Goal: Task Accomplishment & Management: Complete application form

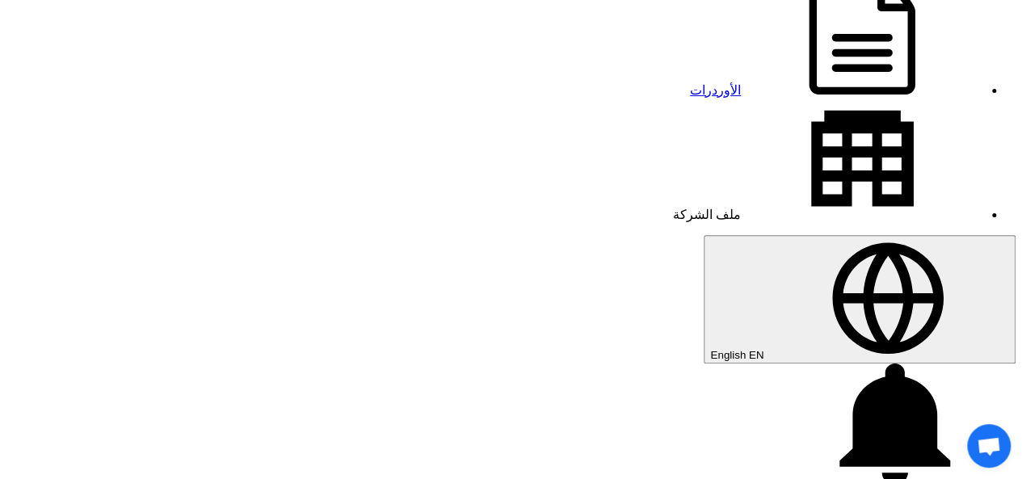
scroll to position [81, 0]
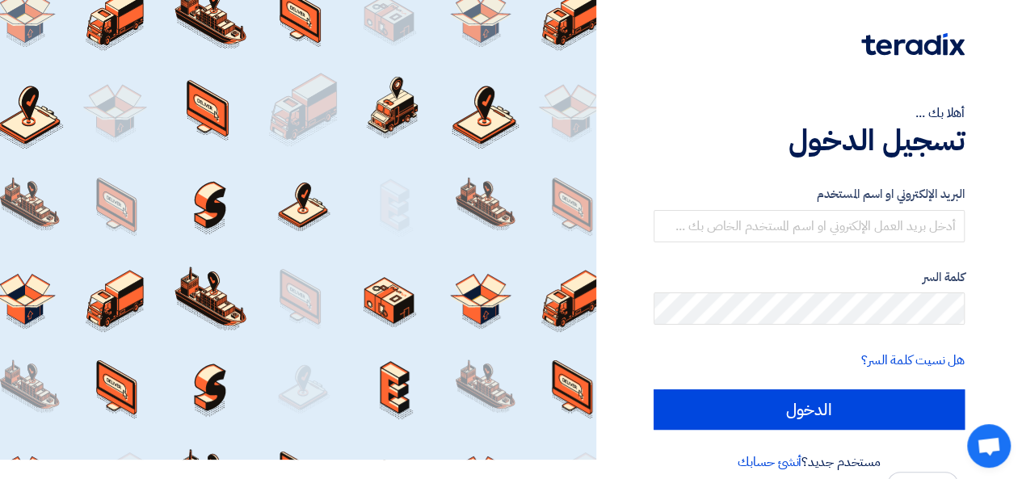
scroll to position [37, 0]
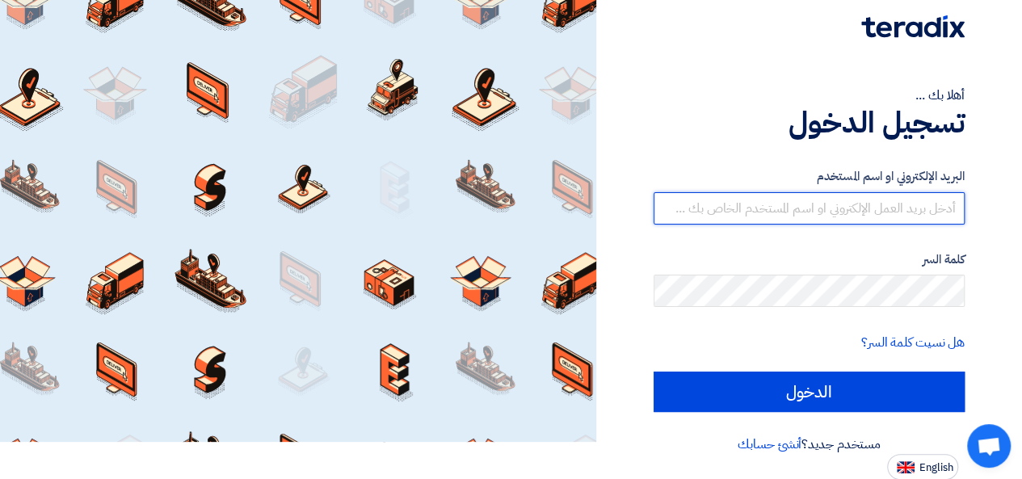
click at [750, 208] on input "text" at bounding box center [809, 208] width 311 height 32
type input "[EMAIL_ADDRESS][DOMAIN_NAME]"
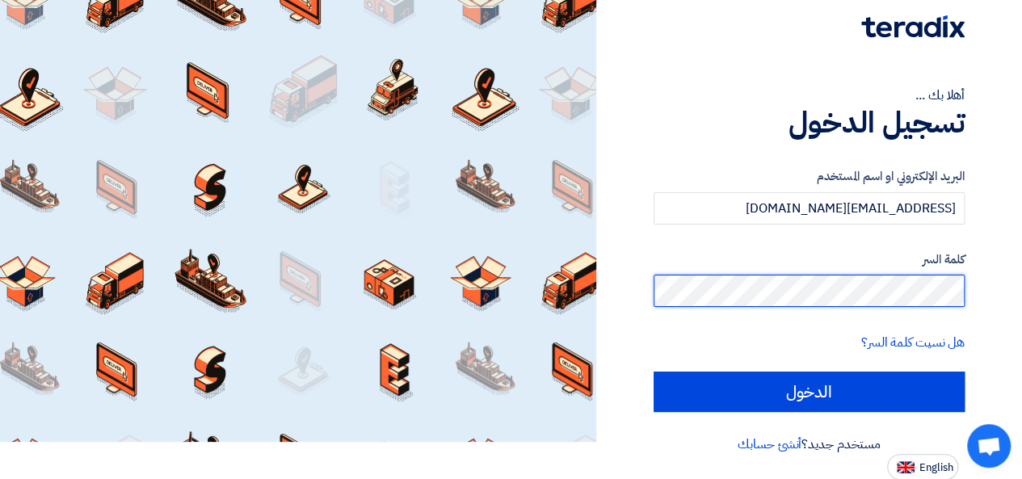
click at [654, 372] on input "الدخول" at bounding box center [809, 392] width 311 height 40
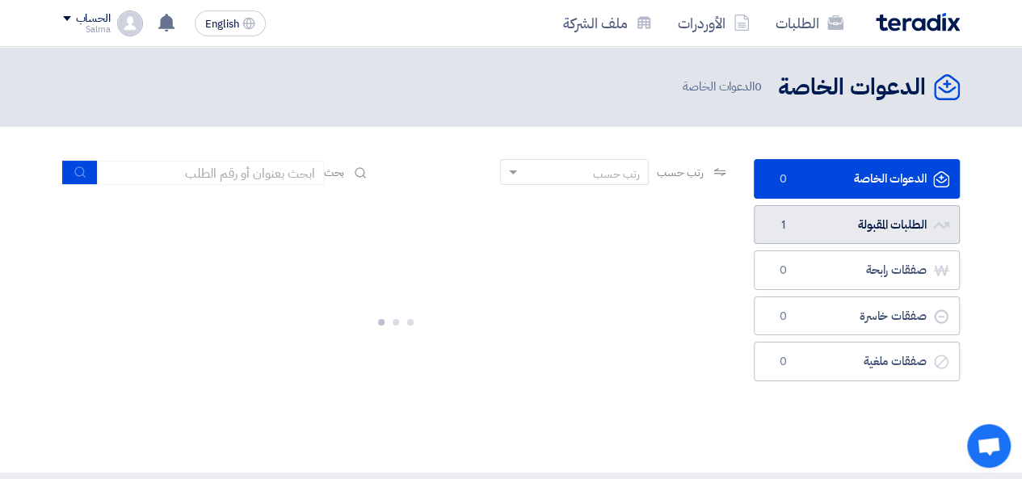
click at [834, 225] on link "الطلبات المقبولة الطلبات المقبولة 1" at bounding box center [857, 225] width 206 height 40
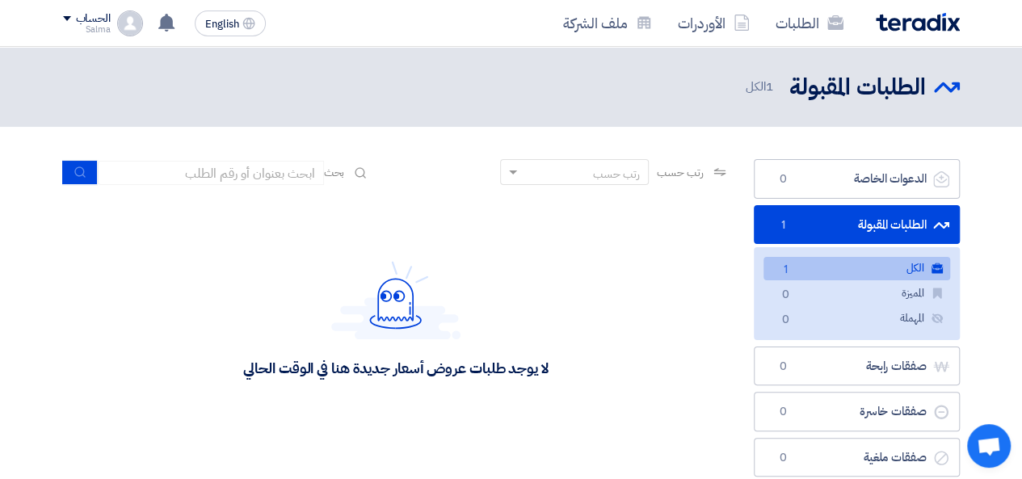
click at [811, 259] on link "الكل الكل 1" at bounding box center [856, 268] width 187 height 23
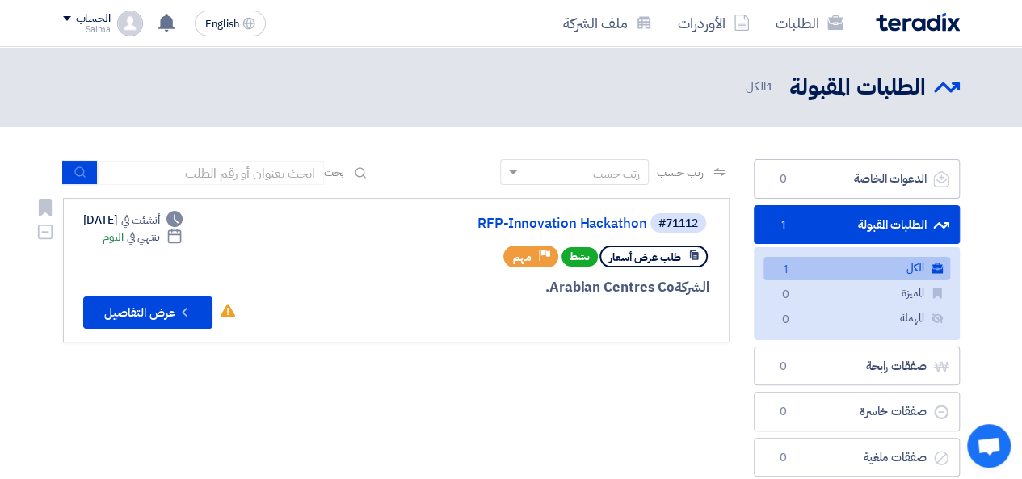
click at [340, 250] on div "طلب عرض أسعار نشط Priority مهم" at bounding box center [515, 256] width 389 height 28
click at [162, 315] on button "Check details عرض التفاصيل" at bounding box center [147, 312] width 129 height 32
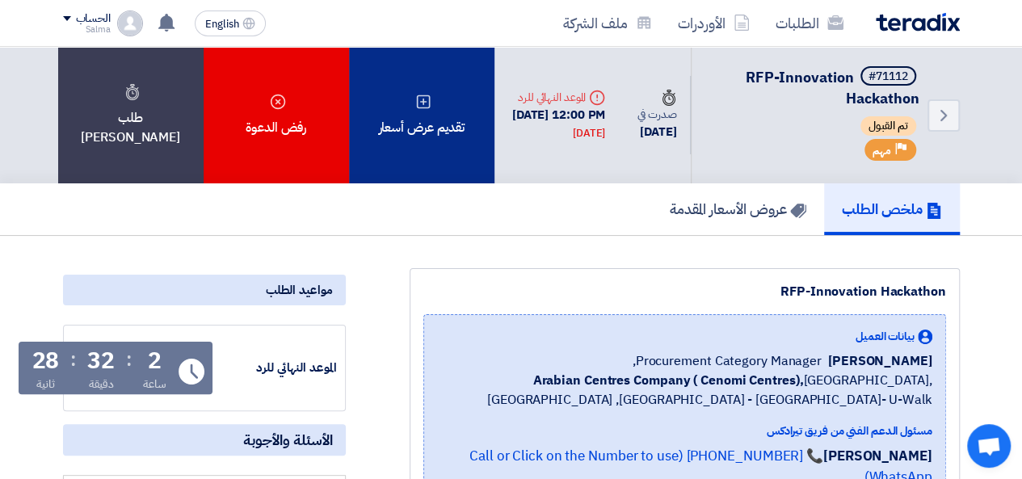
click at [389, 121] on div "تقديم عرض أسعار" at bounding box center [421, 115] width 145 height 137
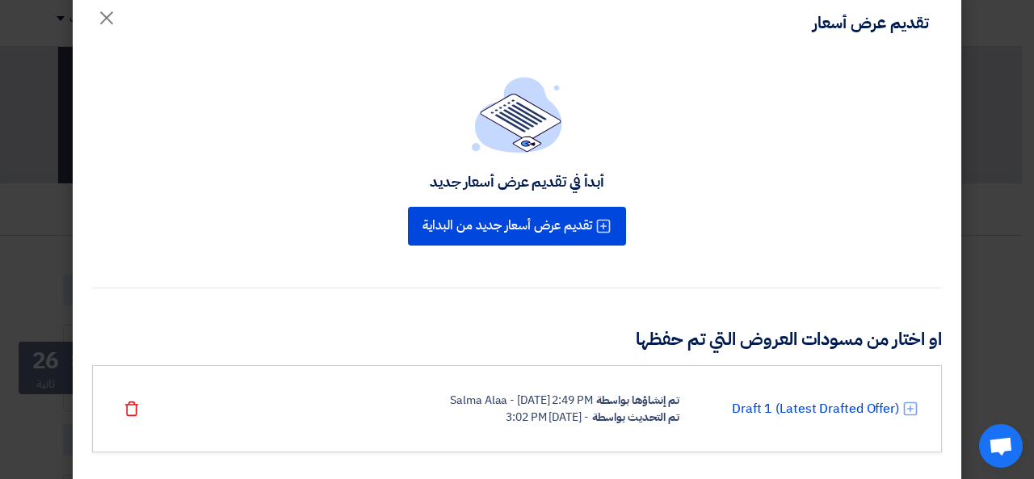
scroll to position [57, 0]
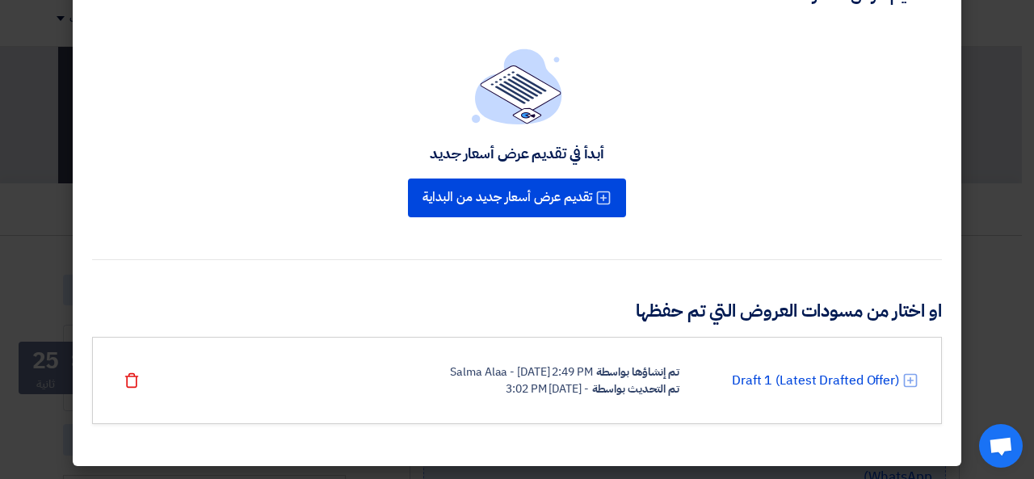
click at [478, 376] on div "Salma Alaa - 1 Sep 2025, 2:49 PM" at bounding box center [521, 372] width 142 height 17
click at [887, 373] on link "Draft 1 (Latest Drafted Offer)" at bounding box center [815, 380] width 167 height 19
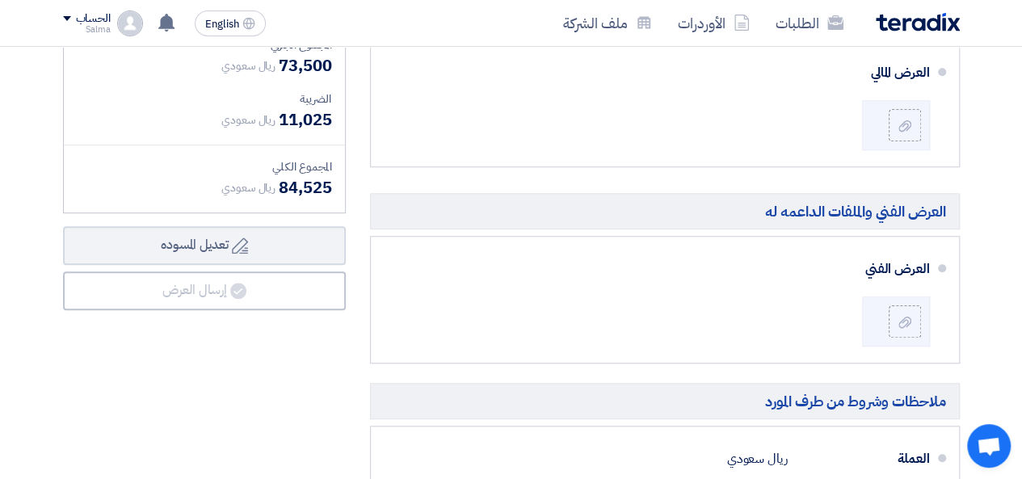
scroll to position [404, 0]
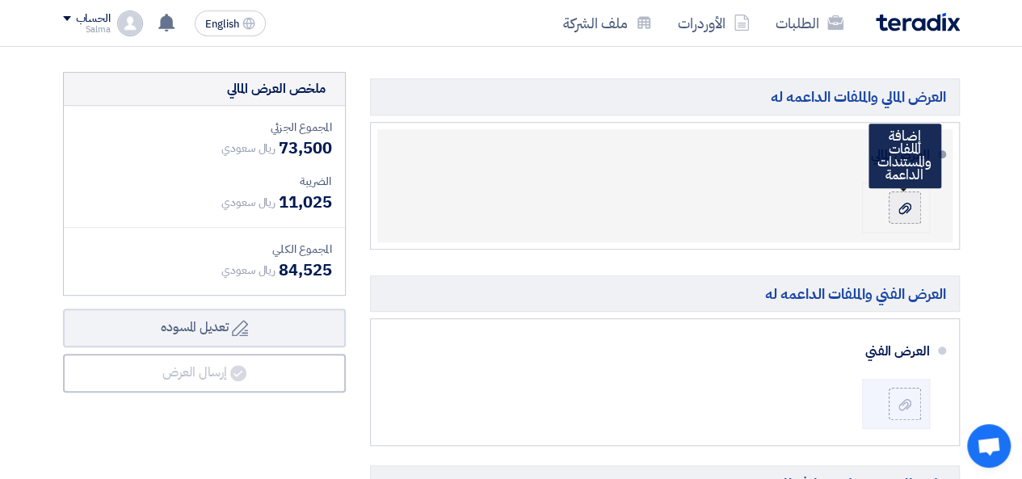
click at [902, 209] on icon at bounding box center [904, 208] width 13 height 13
click at [0, 0] on input "file" at bounding box center [0, 0] width 0 height 0
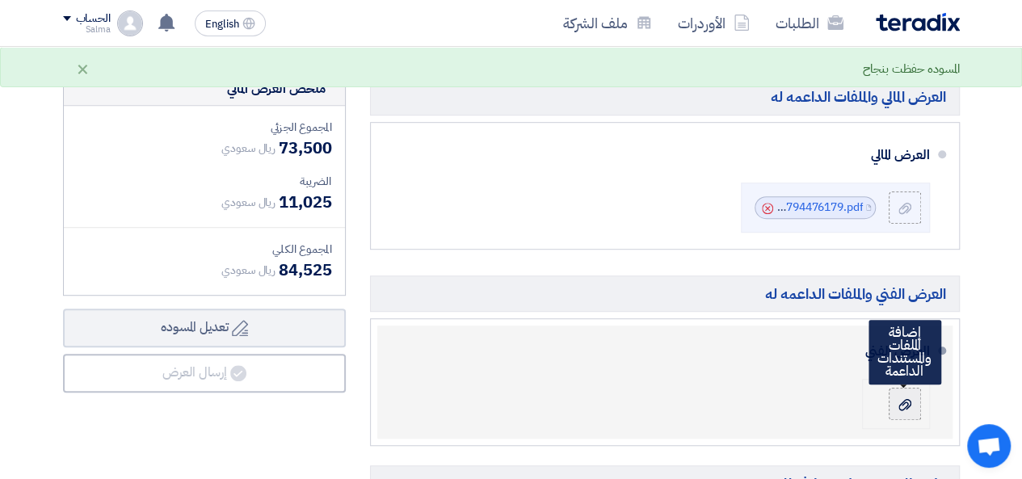
click at [897, 402] on div at bounding box center [904, 404] width 19 height 16
click at [0, 0] on input "file" at bounding box center [0, 0] width 0 height 0
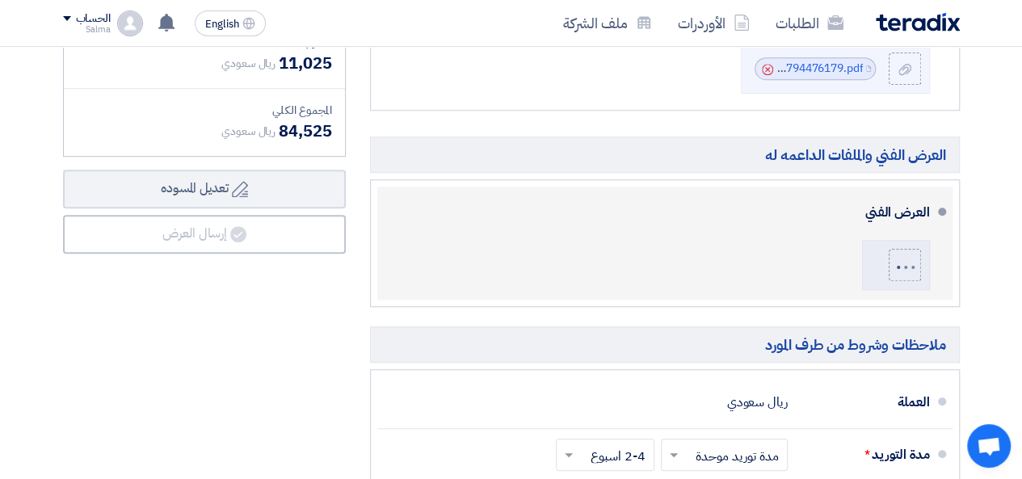
scroll to position [485, 0]
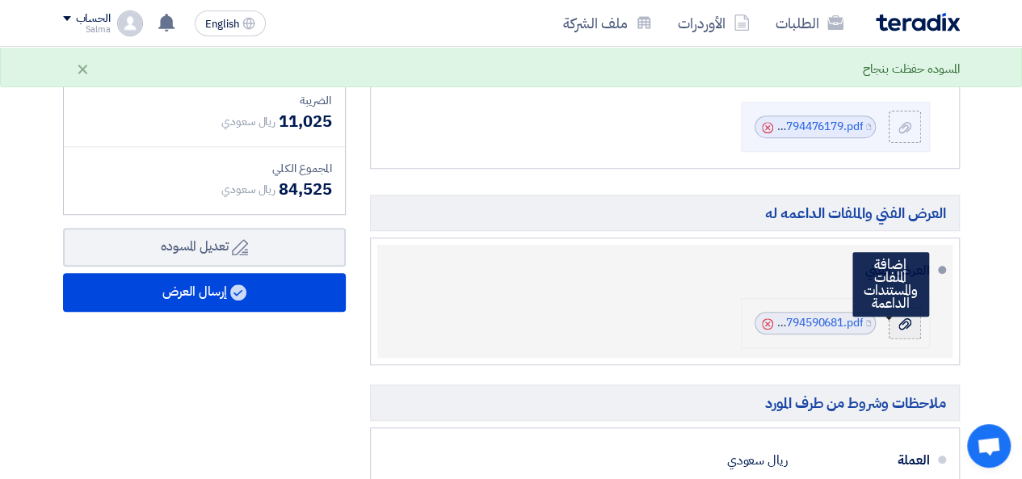
click at [910, 322] on icon at bounding box center [904, 323] width 13 height 13
click at [0, 0] on input "file" at bounding box center [0, 0] width 0 height 0
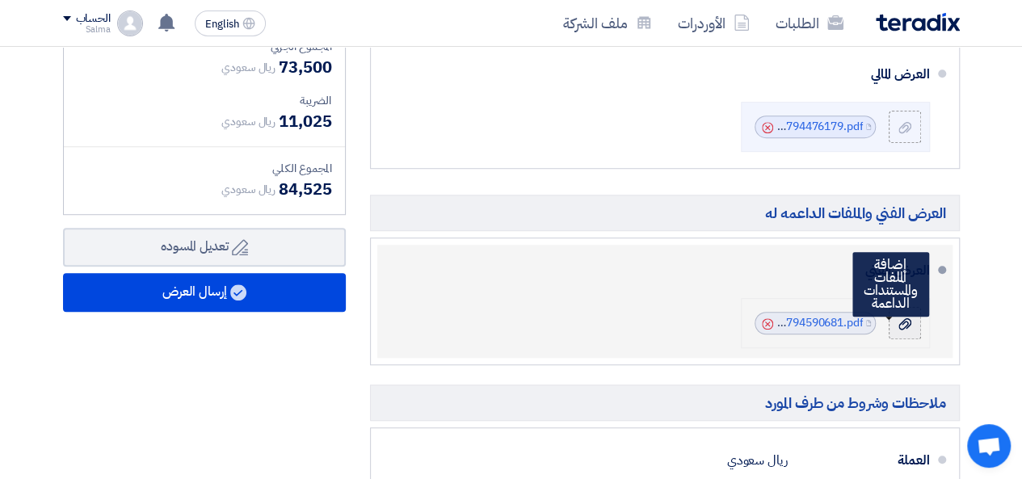
click at [909, 327] on icon at bounding box center [904, 323] width 13 height 13
click at [0, 0] on input "file" at bounding box center [0, 0] width 0 height 0
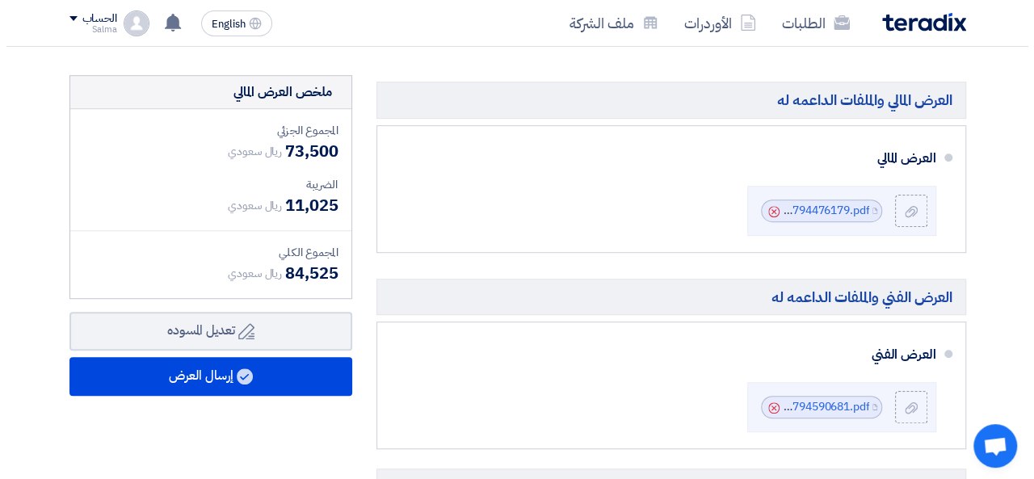
scroll to position [404, 0]
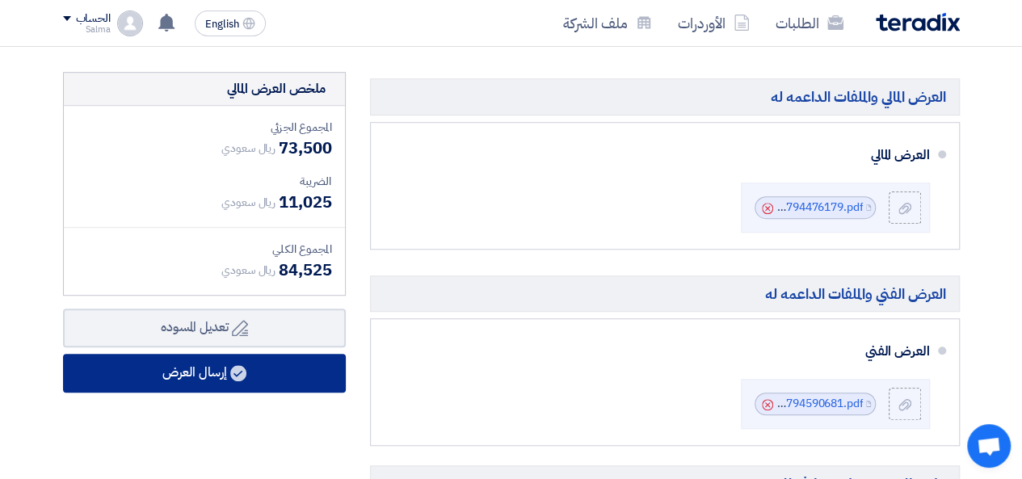
click at [281, 379] on button "إرسال العرض" at bounding box center [204, 373] width 283 height 39
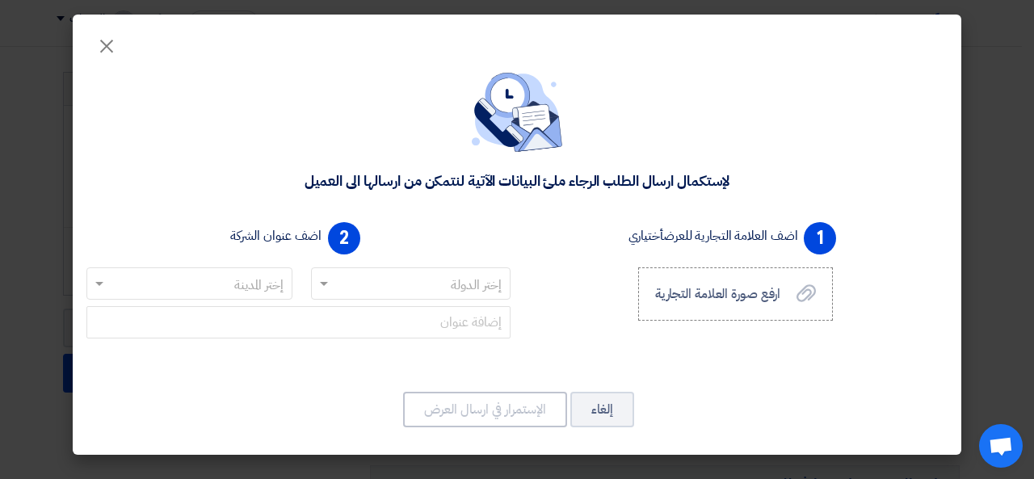
click at [425, 292] on input "text" at bounding box center [420, 284] width 168 height 27
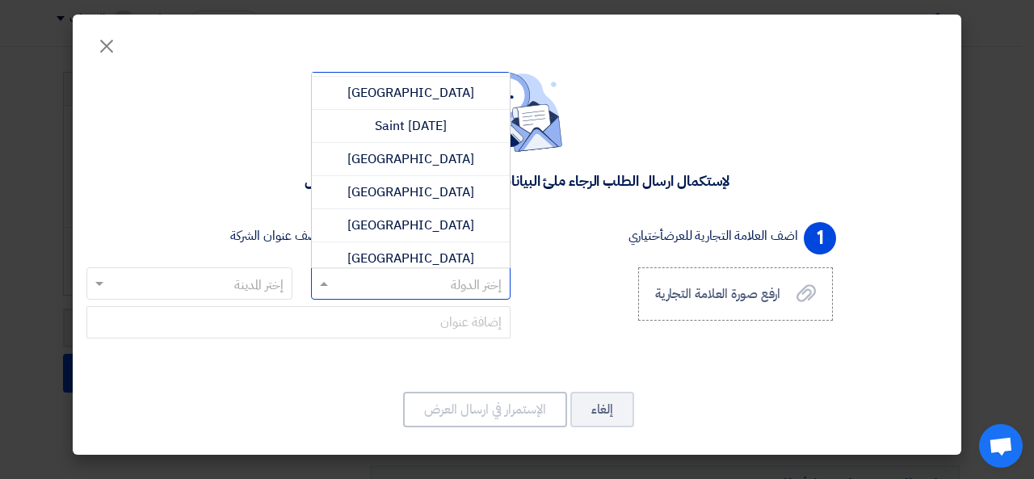
scroll to position [4039, 0]
click at [493, 141] on div "Saudi Arabia" at bounding box center [411, 157] width 199 height 33
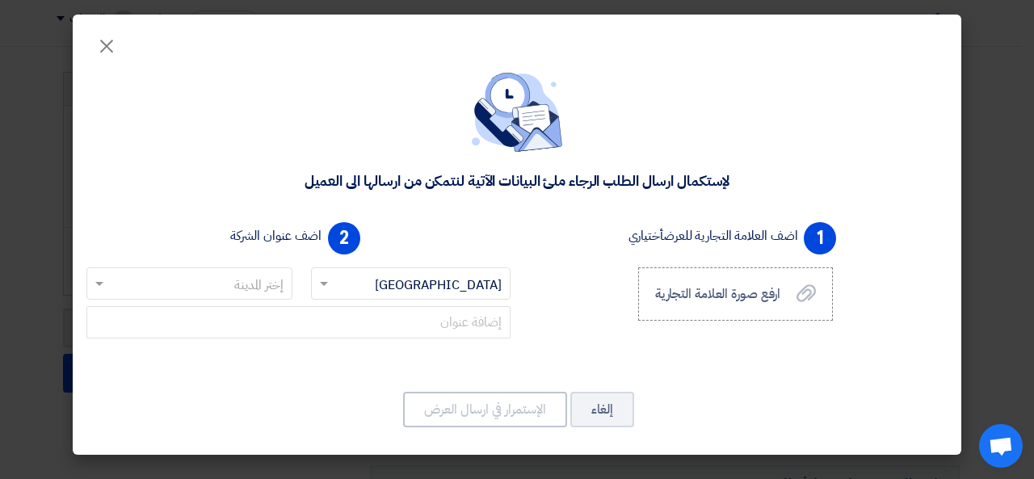
click at [253, 264] on div "2 اضف عنوان الشركة إختر الدولة × Saudi Arabia × إختر المدينة" at bounding box center [298, 290] width 437 height 149
click at [250, 271] on div at bounding box center [189, 283] width 204 height 27
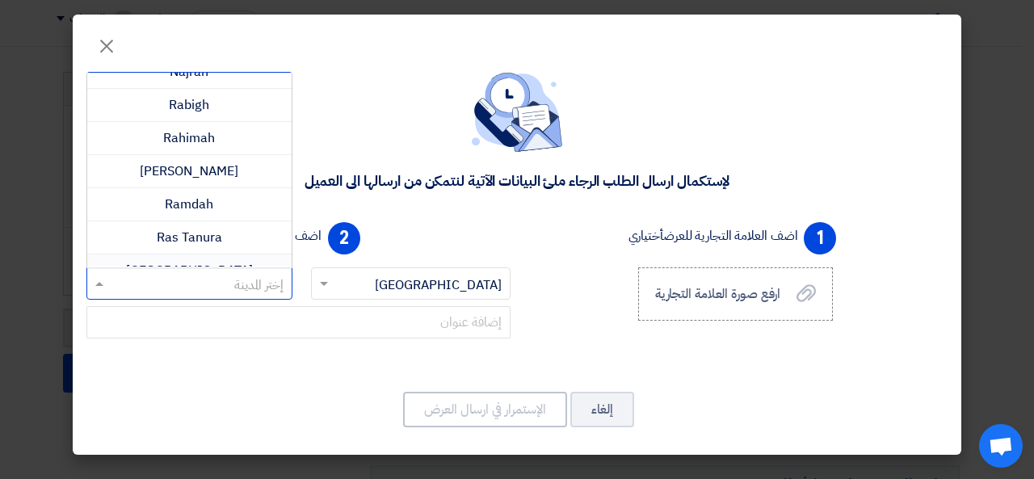
scroll to position [844, 0]
click at [215, 255] on div "Riyadh" at bounding box center [189, 271] width 204 height 33
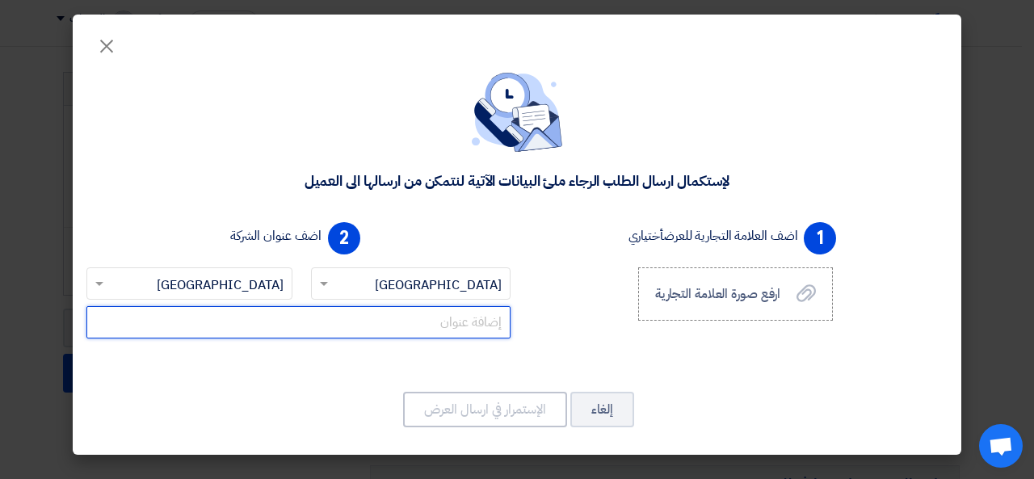
click at [451, 325] on input "text" at bounding box center [298, 322] width 424 height 32
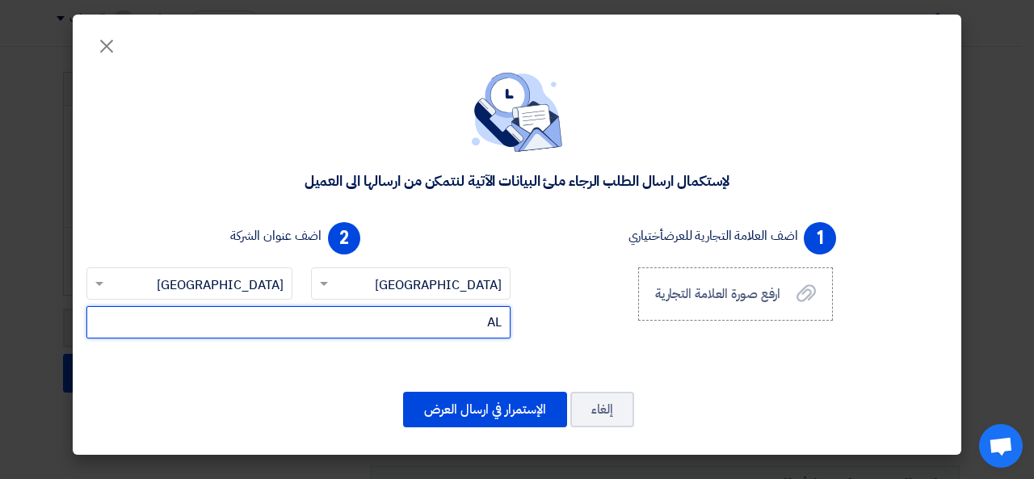
type input "A"
type input "El Russais Commercial complex"
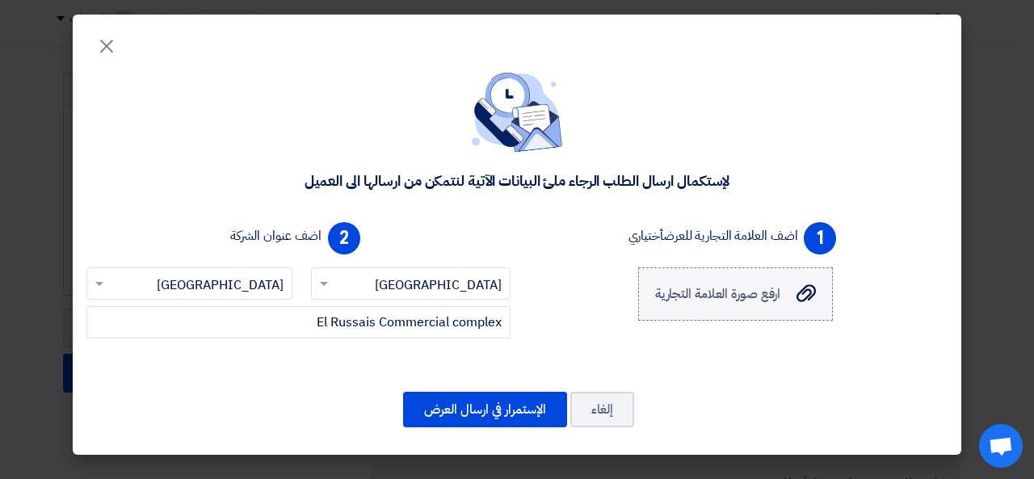
click at [777, 292] on span "ارفع صورة العلامة التجارية" at bounding box center [718, 293] width 126 height 19
click at [0, 0] on input "ارفع صورة العلامة التجارية ارفع صورة العلامة التجارية" at bounding box center [0, 0] width 0 height 0
click at [713, 288] on span "ارفع صورة العلامة التجارية" at bounding box center [718, 293] width 126 height 19
click at [0, 0] on input "ارفع صورة العلامة التجارية ارفع صورة العلامة التجارية" at bounding box center [0, 0] width 0 height 0
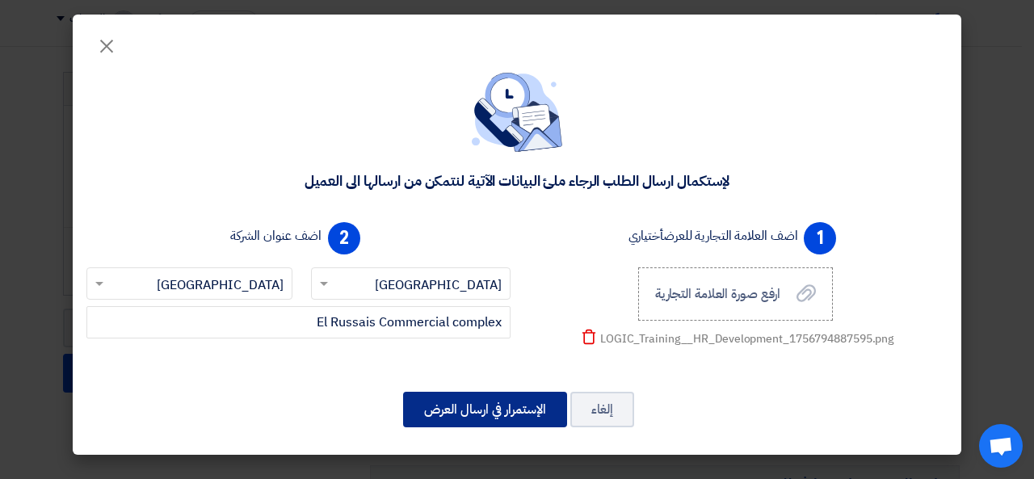
click at [465, 416] on button "الإستمرار في ارسال العرض" at bounding box center [485, 410] width 164 height 36
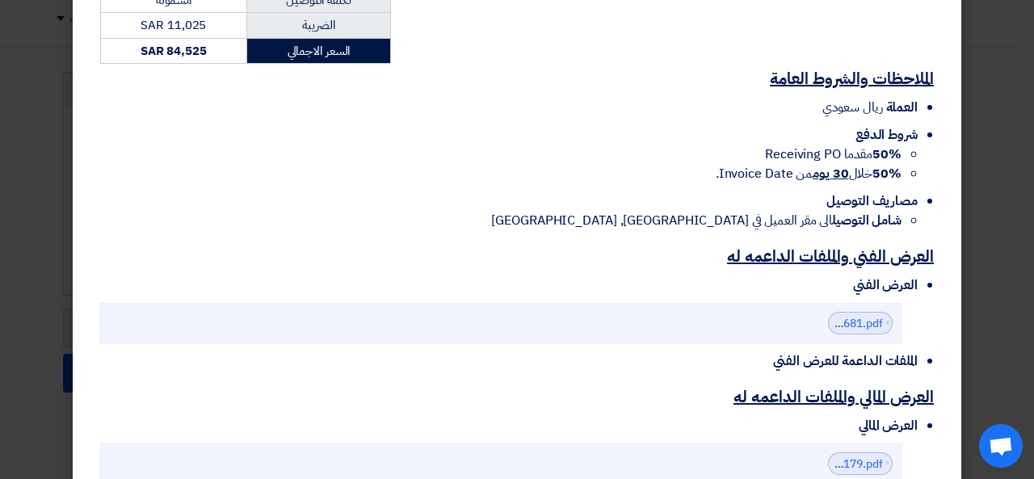
scroll to position [548, 0]
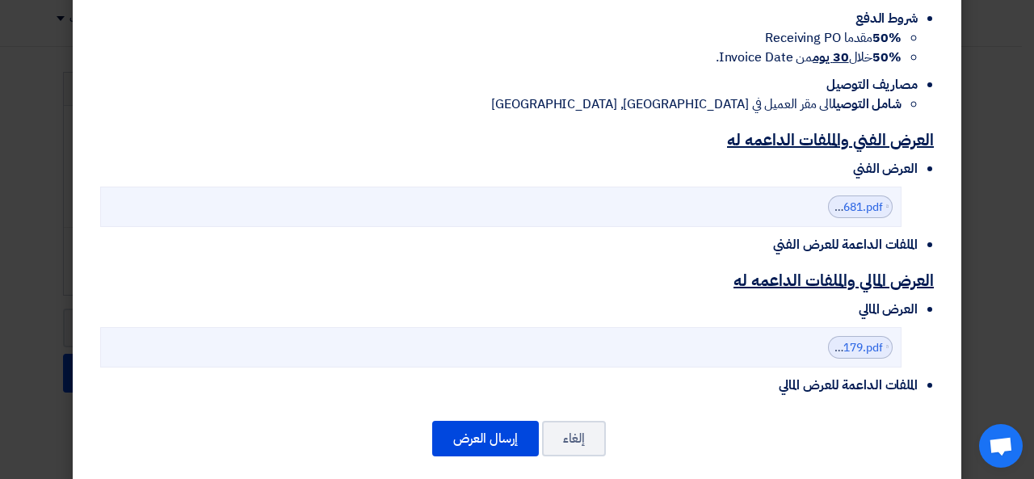
click at [898, 128] on u "العرض الفني والملفات الداعمه له" at bounding box center [830, 140] width 207 height 24
click at [506, 421] on button "إرسال العرض" at bounding box center [485, 439] width 107 height 36
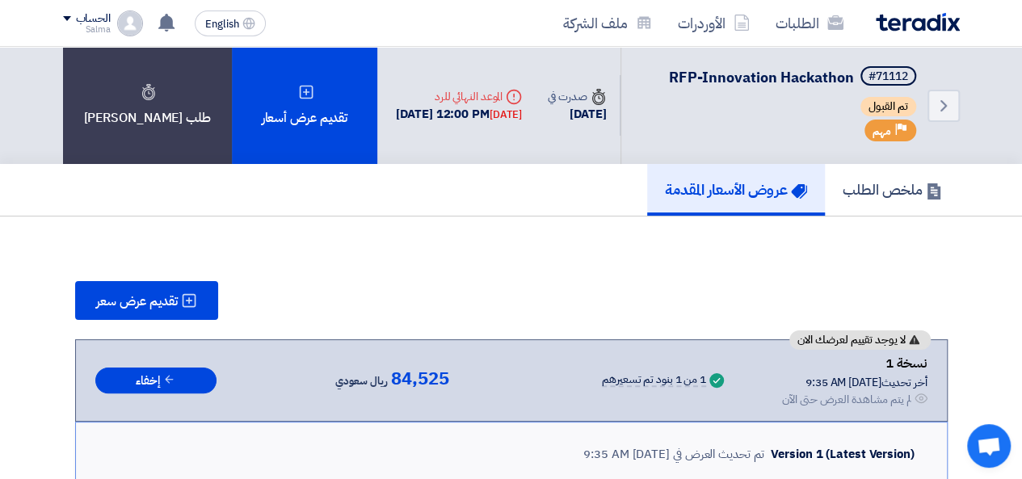
click at [429, 189] on div "ملخص الطلب عروض الأسعار المقدمة" at bounding box center [511, 190] width 897 height 52
click at [886, 195] on h5 "ملخص الطلب" at bounding box center [892, 189] width 99 height 19
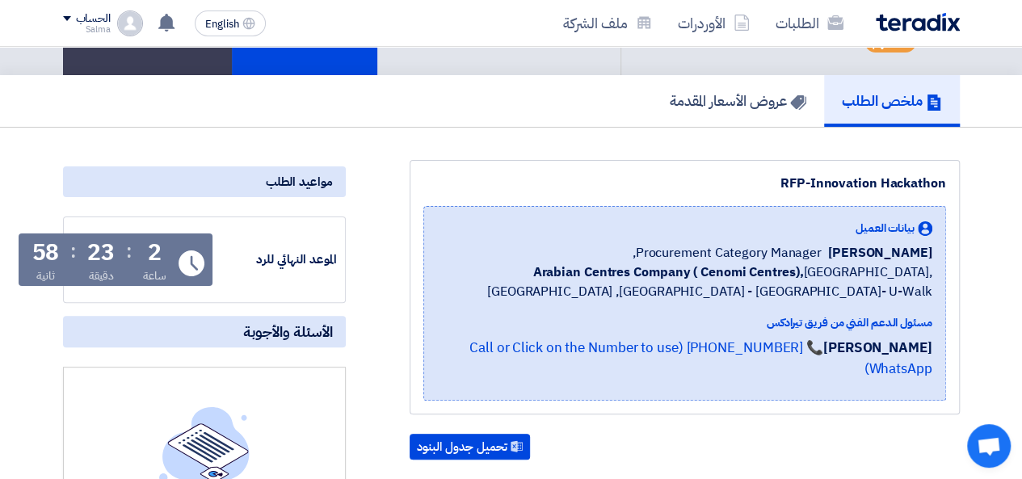
scroll to position [81, 0]
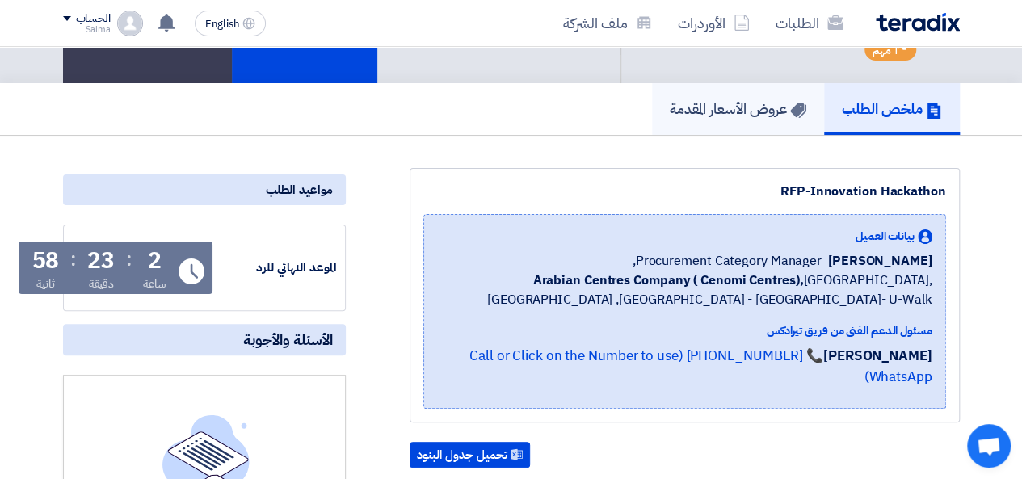
click at [744, 109] on h5 "عروض الأسعار المقدمة" at bounding box center [738, 108] width 137 height 19
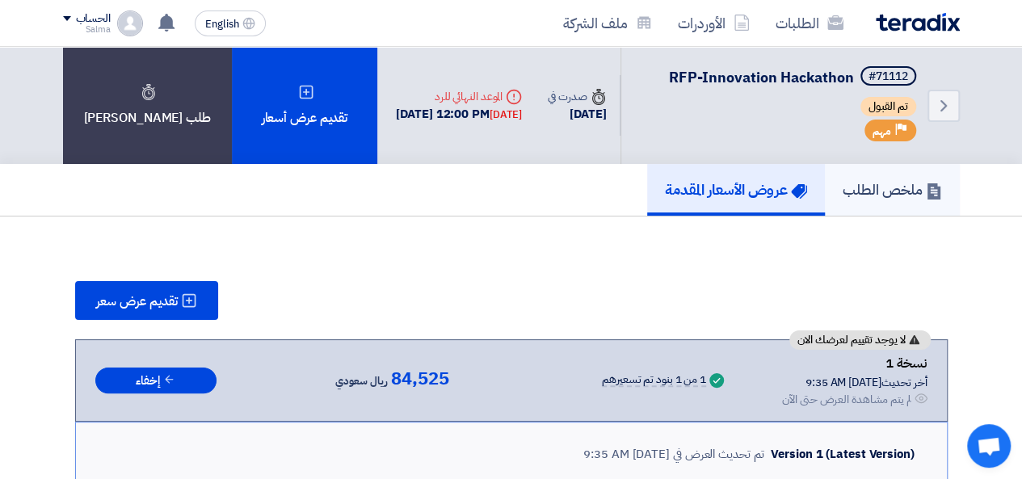
click at [869, 197] on h5 "ملخص الطلب" at bounding box center [892, 189] width 99 height 19
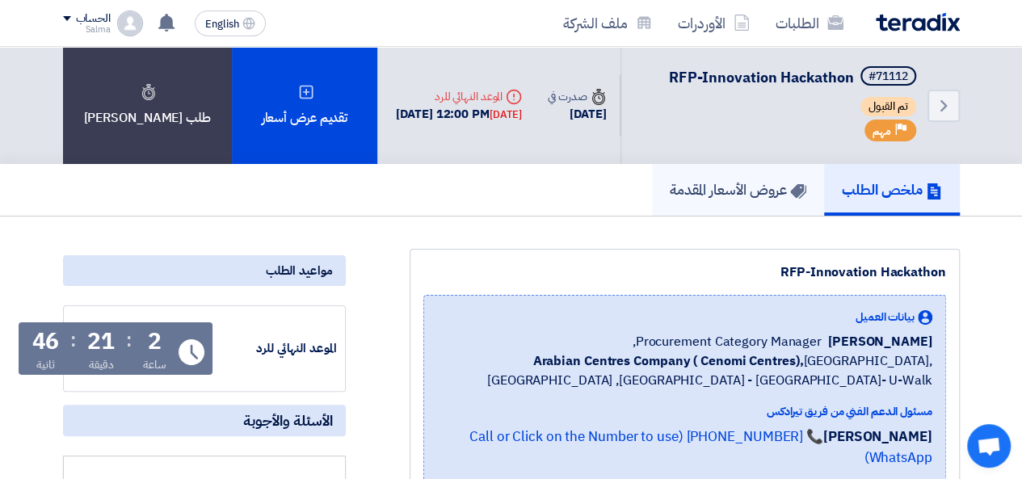
click at [753, 196] on h5 "عروض الأسعار المقدمة" at bounding box center [738, 189] width 137 height 19
